Goal: Information Seeking & Learning: Learn about a topic

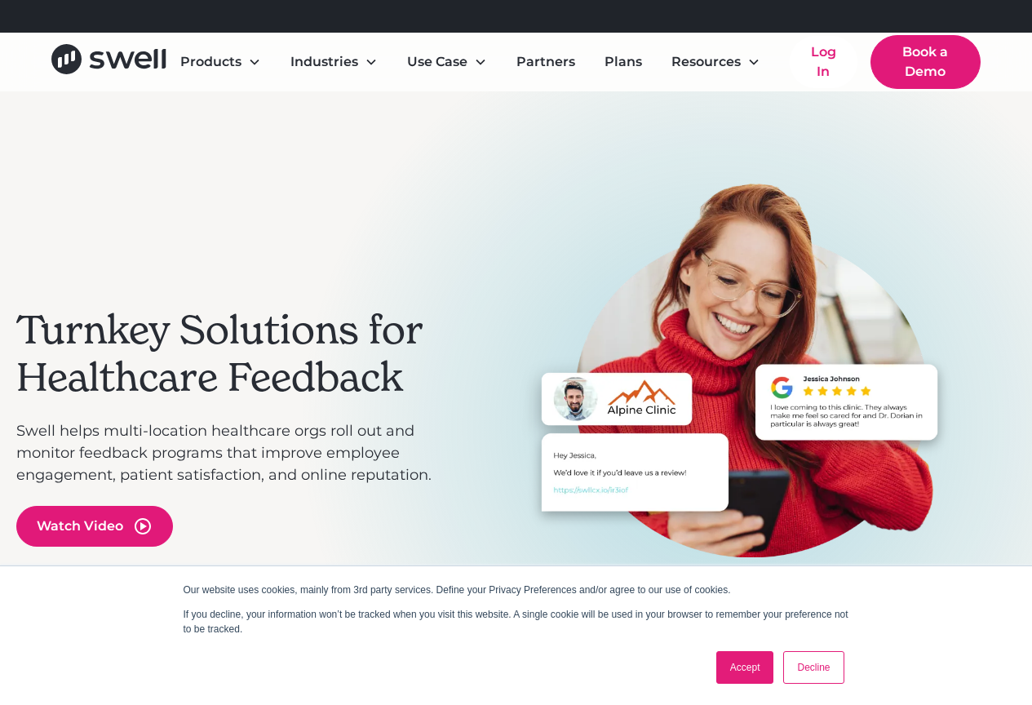
click at [740, 678] on link "Accept" at bounding box center [746, 667] width 58 height 33
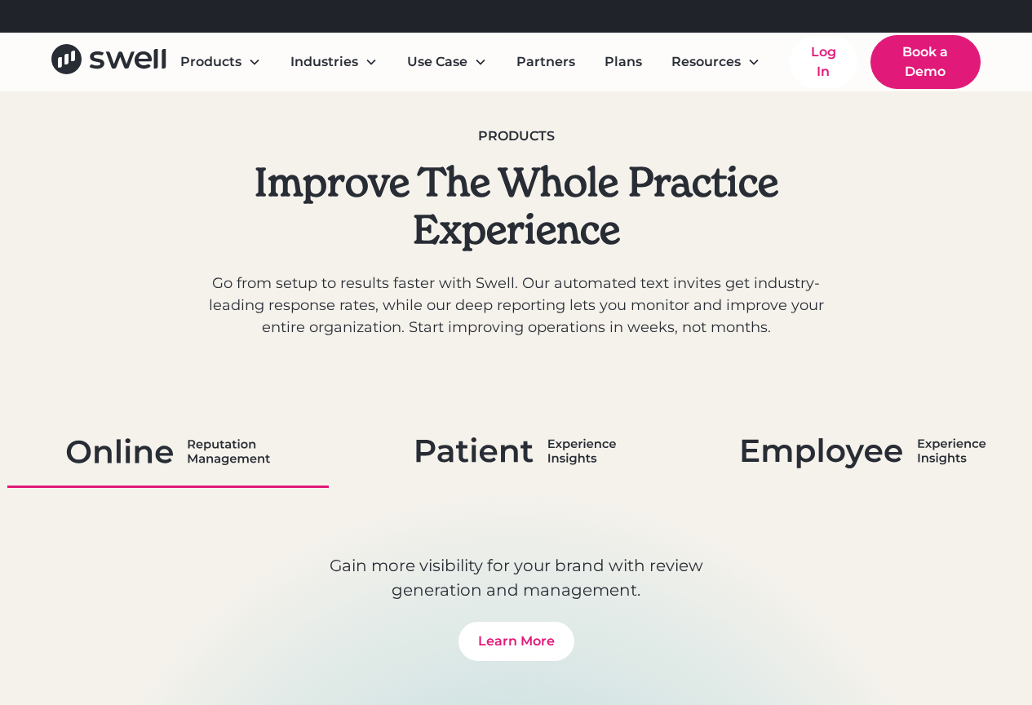
scroll to position [718, 0]
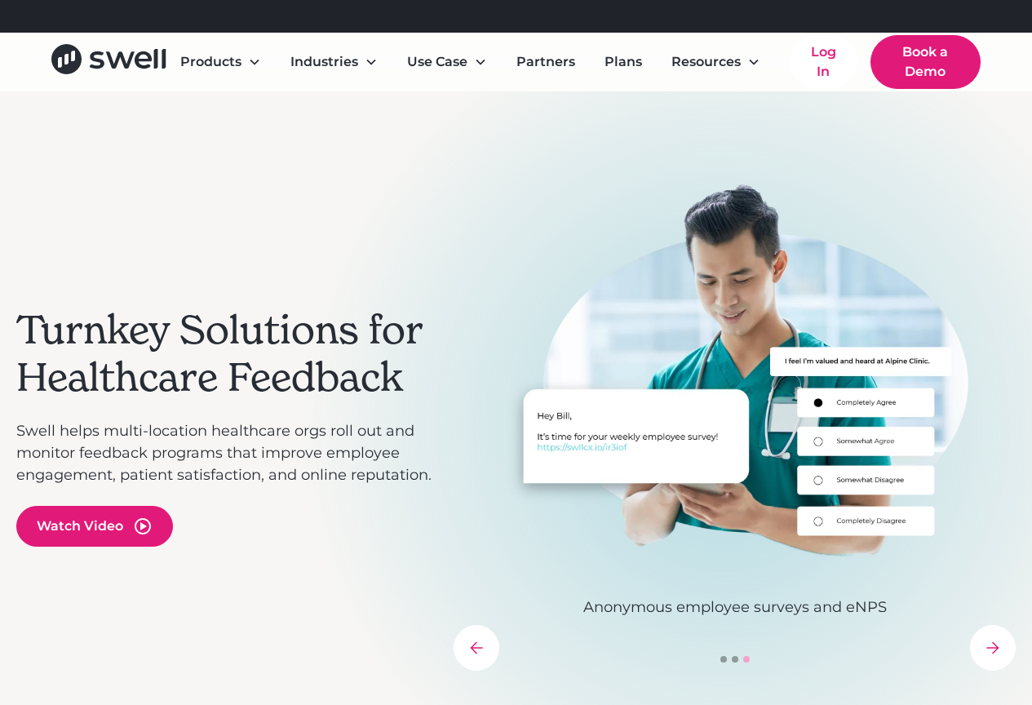
click at [246, 481] on p "Swell helps multi-location healthcare orgs roll out and monitor feedback progra…" at bounding box center [226, 453] width 421 height 66
click at [286, 482] on p "Swell helps multi-location healthcare orgs roll out and monitor feedback progra…" at bounding box center [226, 453] width 421 height 66
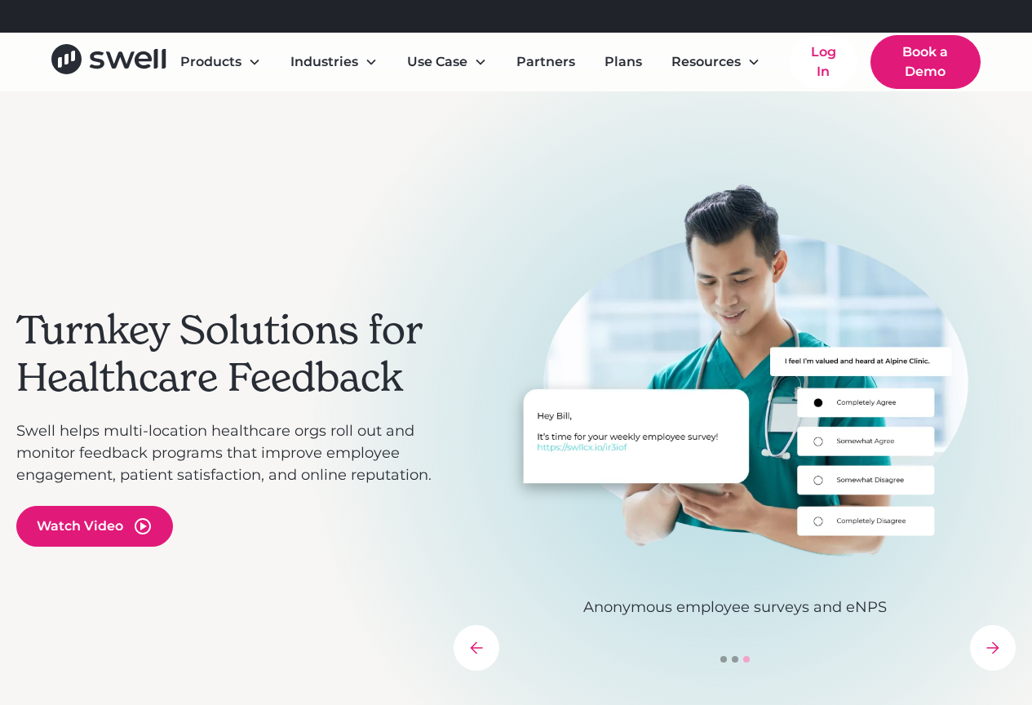
click at [286, 482] on p "Swell helps multi-location healthcare orgs roll out and monitor feedback progra…" at bounding box center [226, 453] width 421 height 66
click at [315, 486] on p "Swell helps multi-location healthcare orgs roll out and monitor feedback progra…" at bounding box center [226, 453] width 421 height 66
